Goal: Information Seeking & Learning: Find contact information

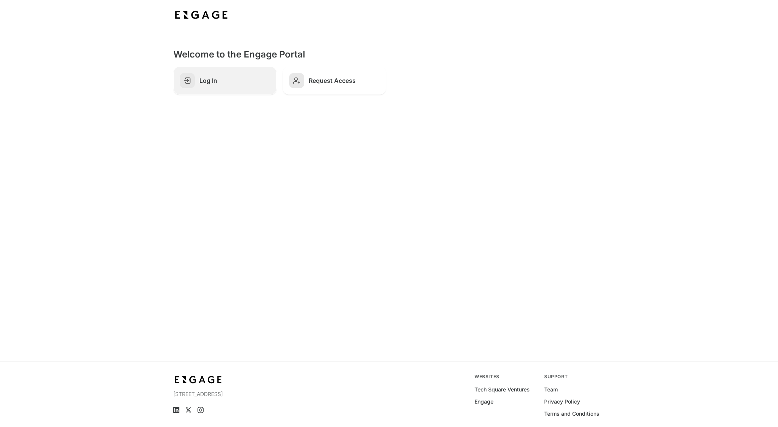
click at [229, 79] on h2 "Log In" at bounding box center [234, 81] width 71 height 8
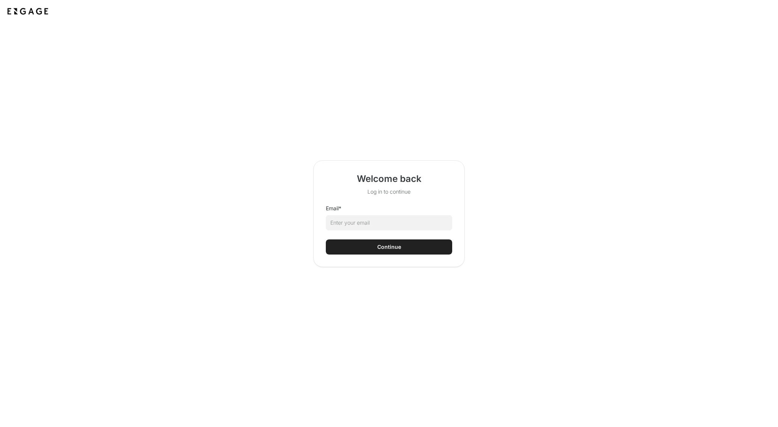
click at [352, 222] on html "Welcome back Log in to continue Email * Continue" at bounding box center [389, 213] width 778 height 427
click at [352, 222] on input "Email *" at bounding box center [389, 222] width 126 height 15
type input "andrei@nlx.ai"
click at [326, 239] on button "Continue" at bounding box center [389, 246] width 126 height 15
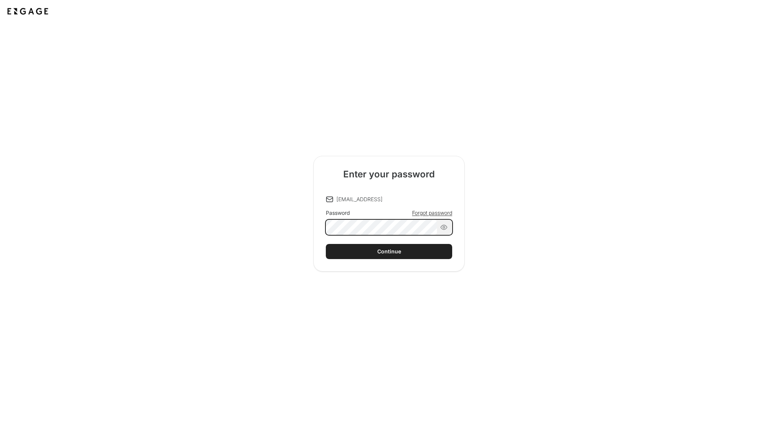
scroll to position [0, 88]
click at [326, 244] on button "Continue" at bounding box center [389, 251] width 126 height 15
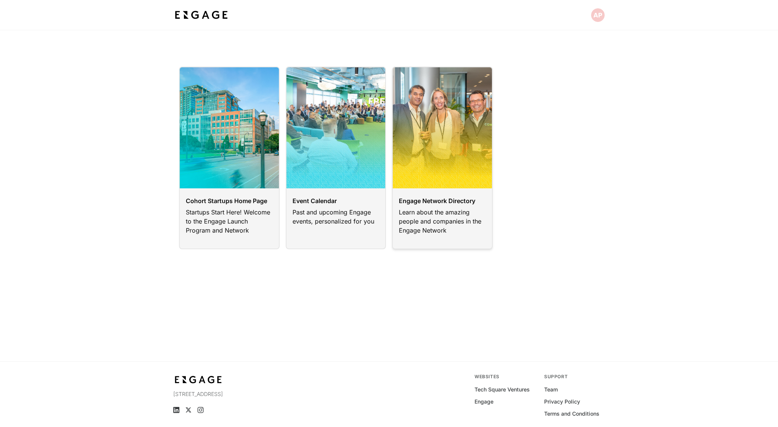
click at [449, 185] on link at bounding box center [442, 158] width 101 height 183
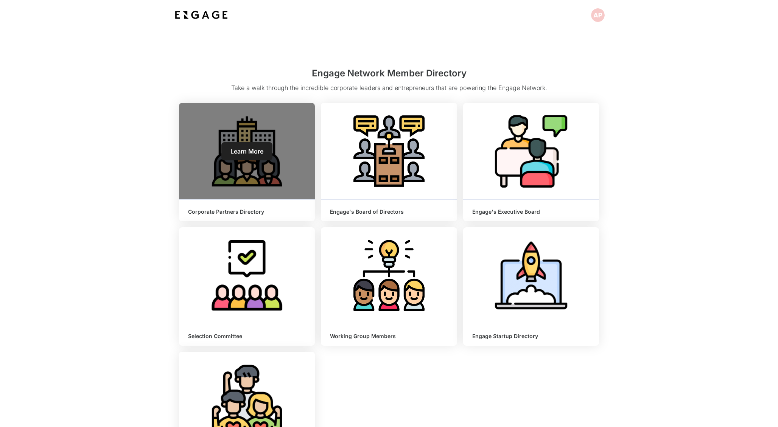
click at [251, 157] on link "Learn More" at bounding box center [246, 151] width 51 height 18
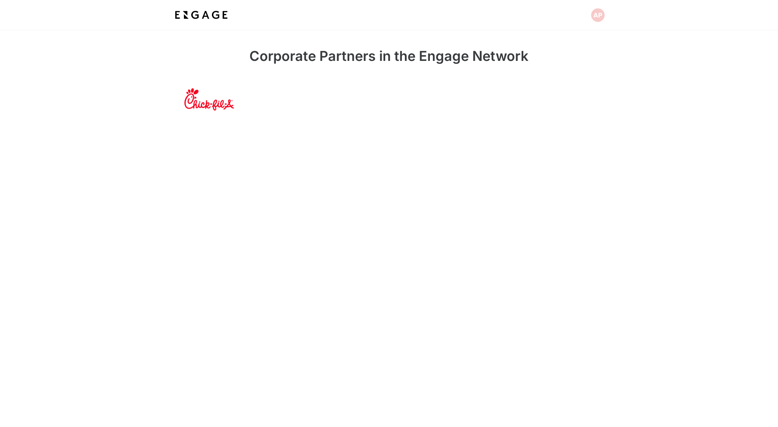
scroll to position [29, 0]
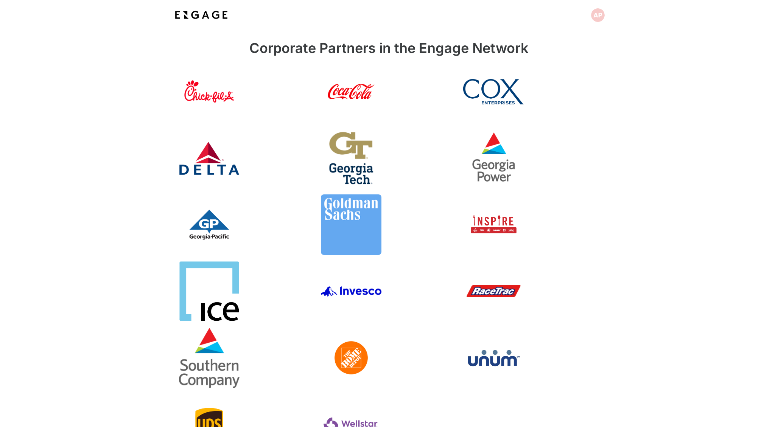
click at [223, 93] on link at bounding box center [247, 91] width 136 height 61
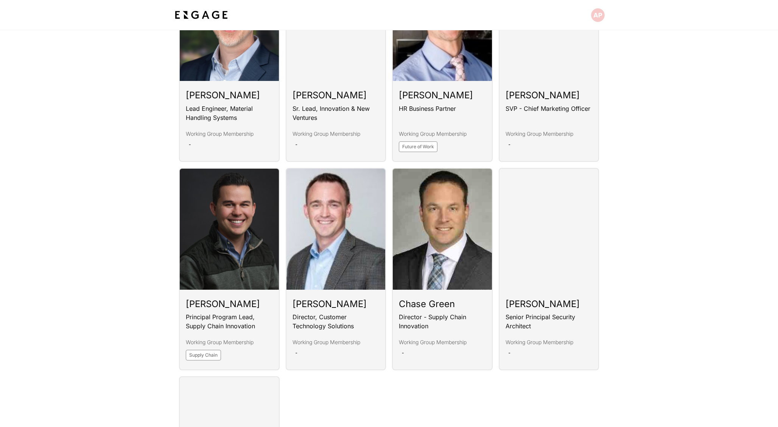
scroll to position [1186, 0]
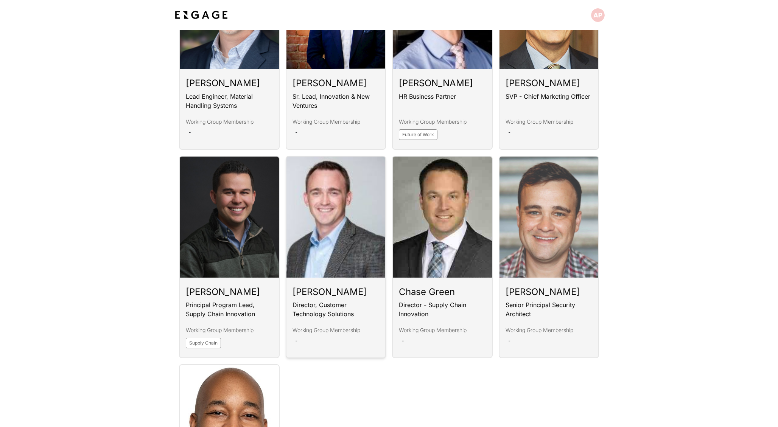
click at [356, 268] on link at bounding box center [336, 257] width 101 height 203
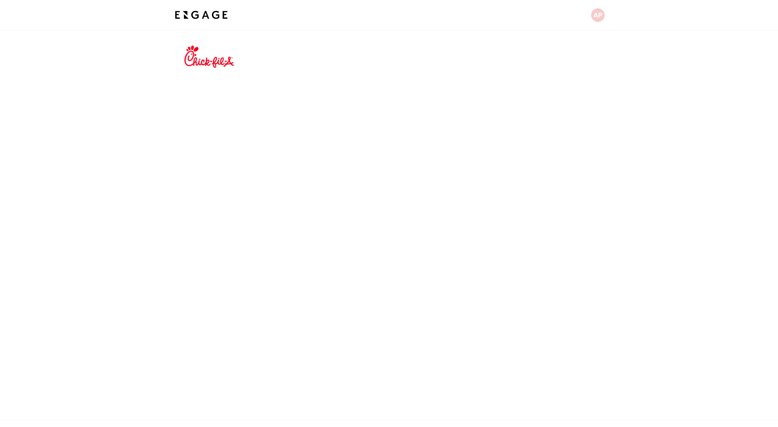
scroll to position [92, 0]
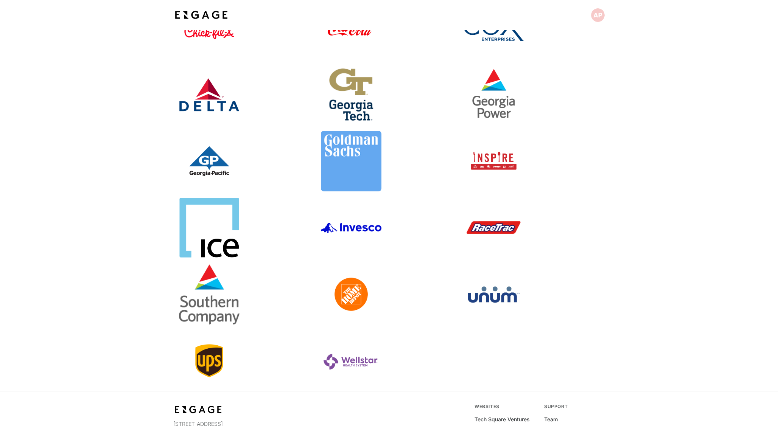
click at [497, 166] on link at bounding box center [531, 161] width 136 height 61
